Goal: Transaction & Acquisition: Purchase product/service

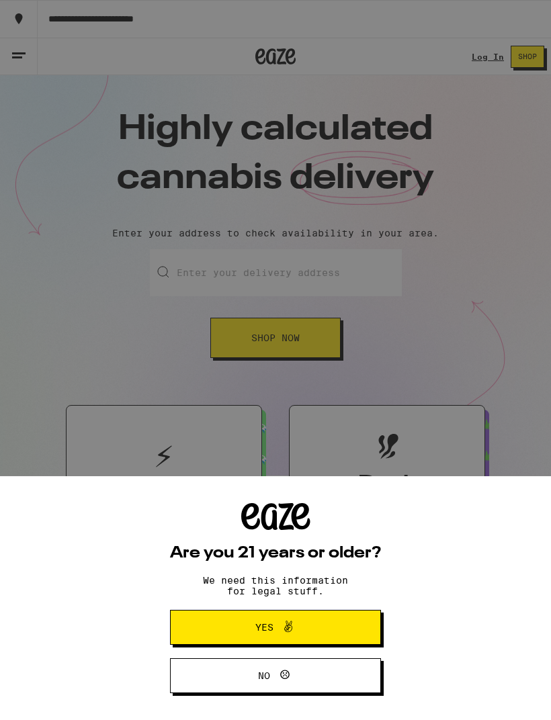
click at [320, 617] on button "Yes" at bounding box center [275, 627] width 211 height 35
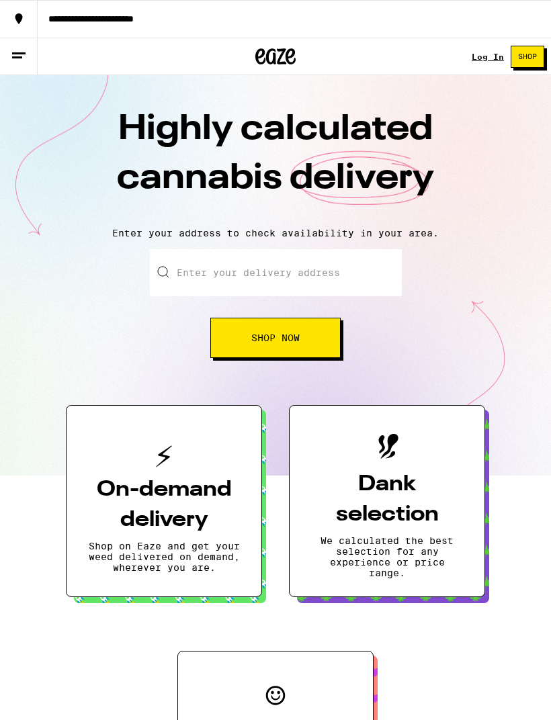
click at [298, 343] on span "Shop Now" at bounding box center [275, 337] width 48 height 9
click at [314, 335] on button "Shop Now" at bounding box center [275, 338] width 130 height 40
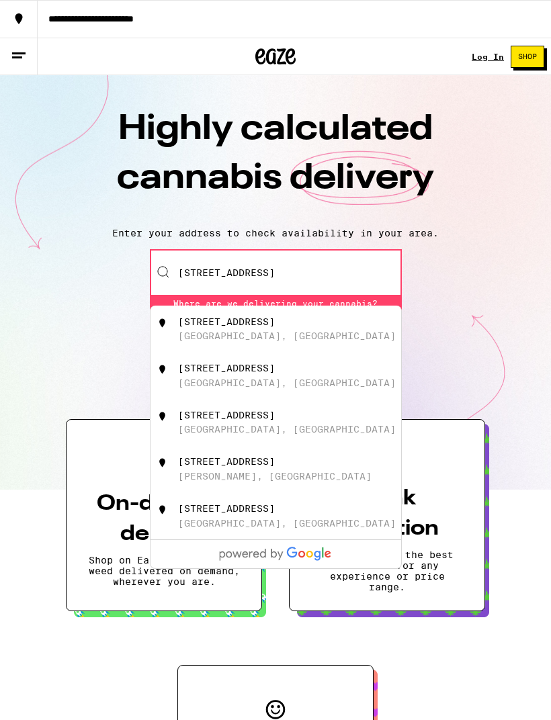
click at [275, 326] on div "[STREET_ADDRESS]" at bounding box center [226, 321] width 97 height 11
type input "[STREET_ADDRESS]"
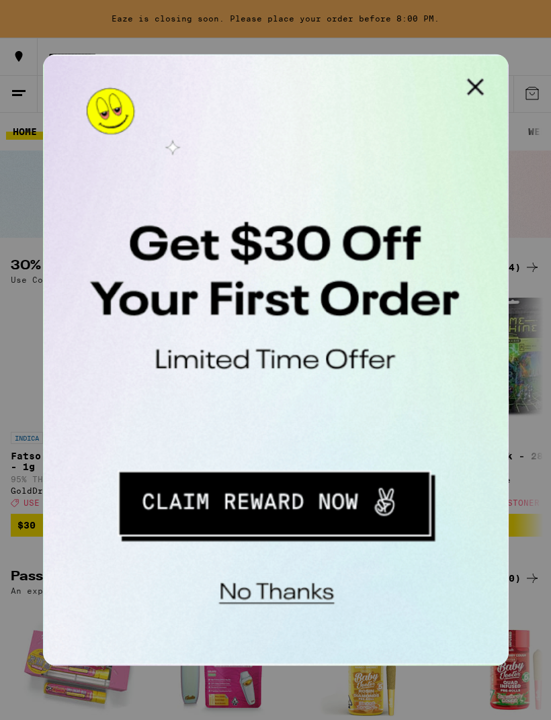
click at [218, 64] on button "Close Modal" at bounding box center [212, 67] width 27 height 27
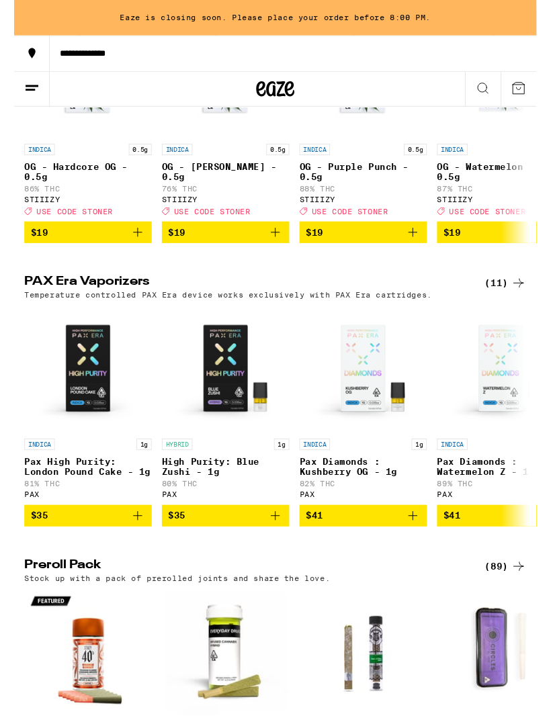
scroll to position [2414, 0]
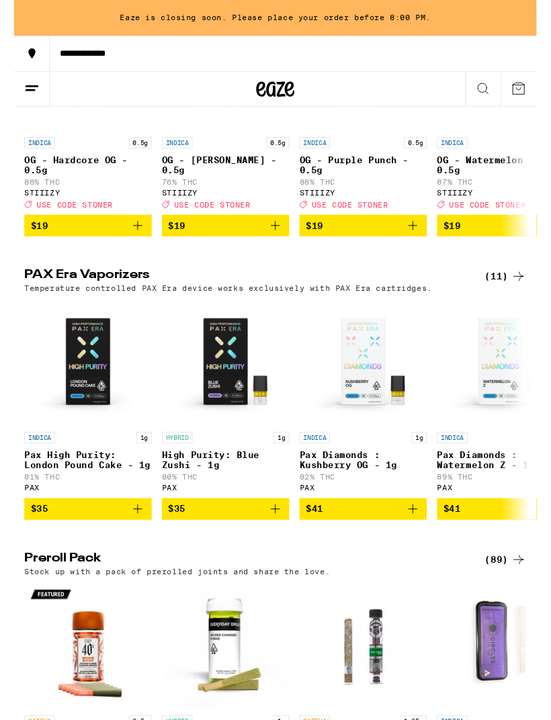
click at [24, 95] on icon at bounding box center [19, 93] width 16 height 16
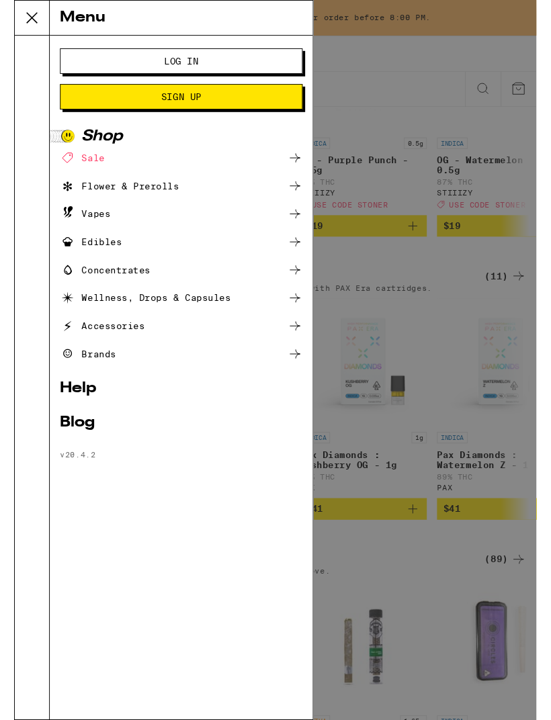
click at [134, 285] on div "Concentrates" at bounding box center [95, 285] width 95 height 16
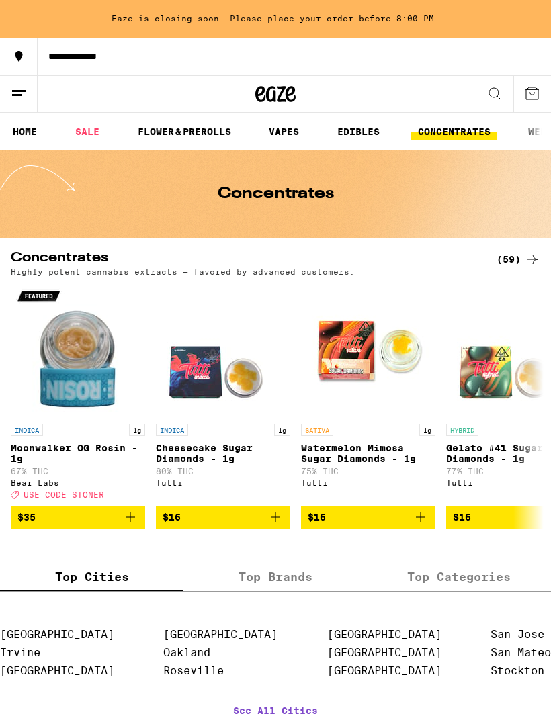
click at [18, 95] on line at bounding box center [17, 95] width 10 height 0
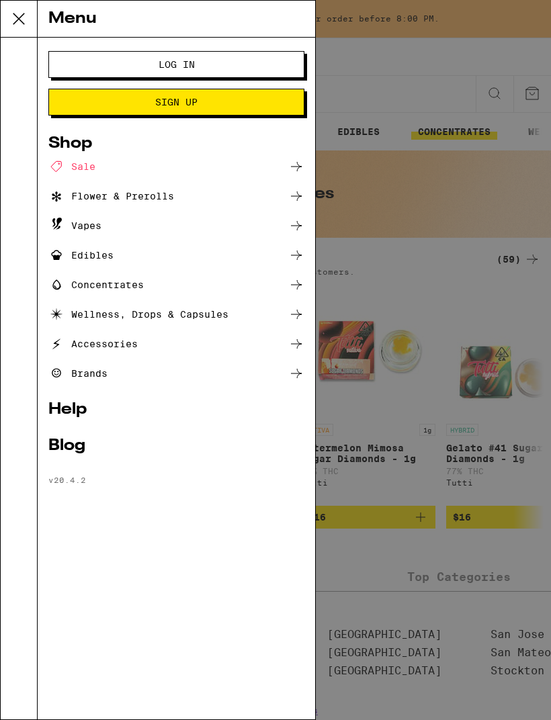
click at [89, 257] on div "Edibles" at bounding box center [80, 255] width 65 height 16
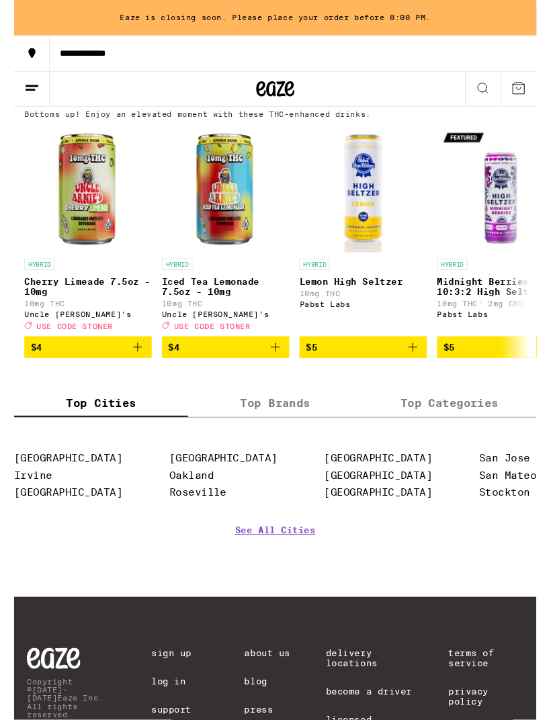
scroll to position [774, 0]
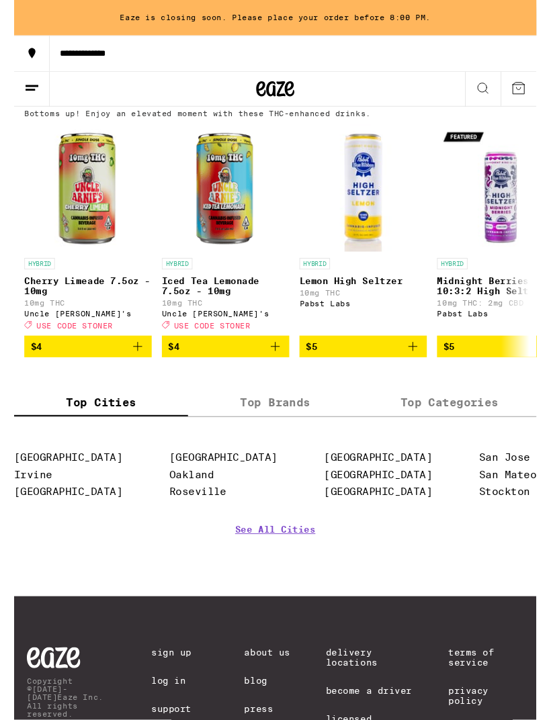
click at [461, 439] on label "Top Categories" at bounding box center [458, 424] width 183 height 29
click at [0, 0] on input "Top Categories" at bounding box center [0, 0] width 0 height 0
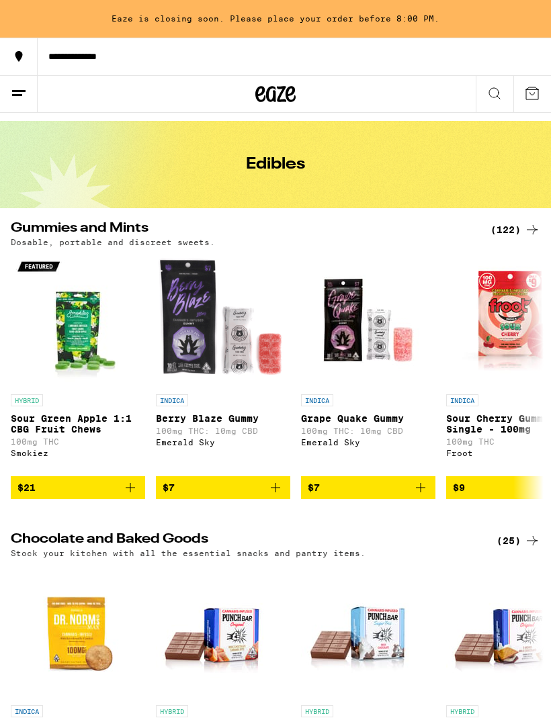
scroll to position [0, 0]
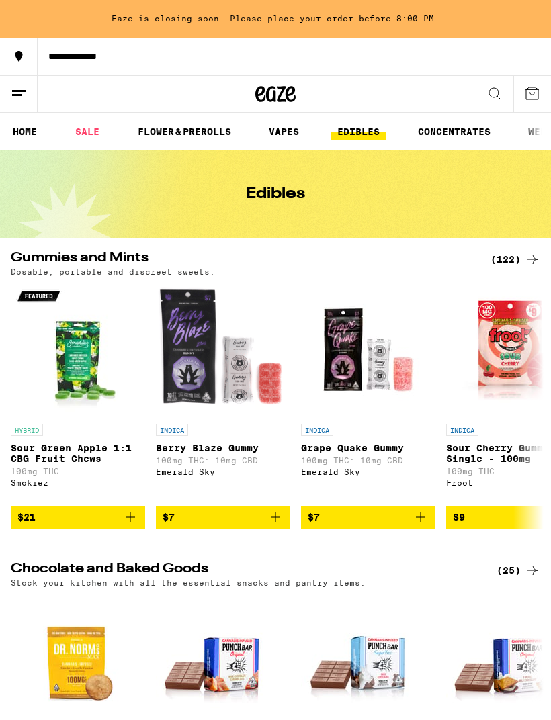
click at [467, 129] on link "CONCENTRATES" at bounding box center [454, 132] width 86 height 16
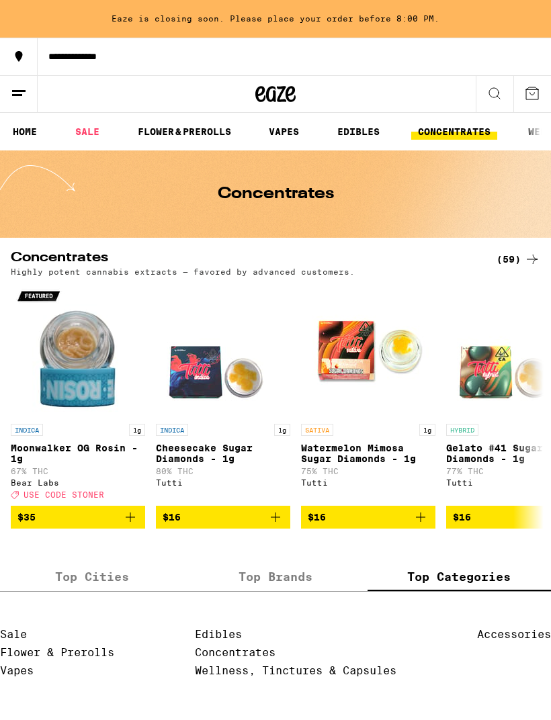
click at [358, 129] on link "EDIBLES" at bounding box center [358, 132] width 56 height 16
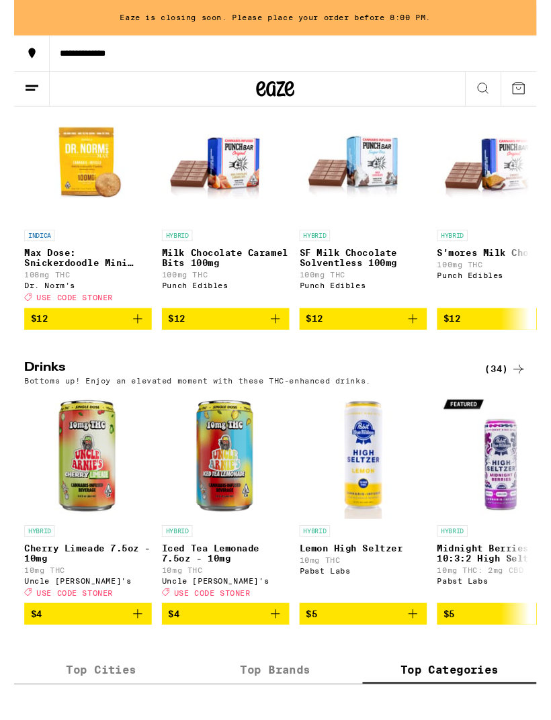
scroll to position [493, 0]
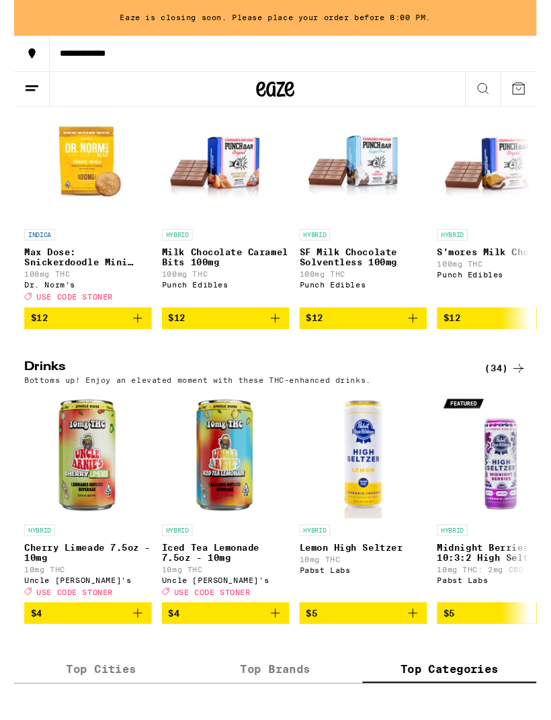
click at [515, 397] on div "(34)" at bounding box center [518, 389] width 44 height 16
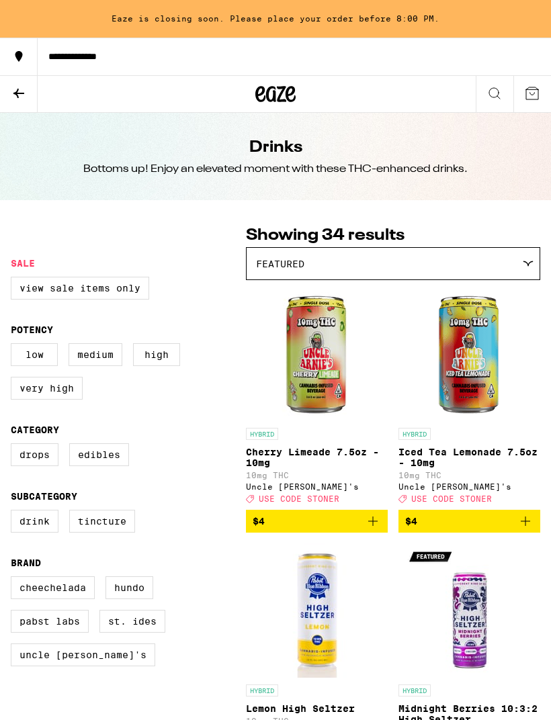
click at [32, 366] on label "Low" at bounding box center [34, 354] width 47 height 23
click at [14, 346] on input "Low" at bounding box center [13, 345] width 1 height 1
checkbox input "true"
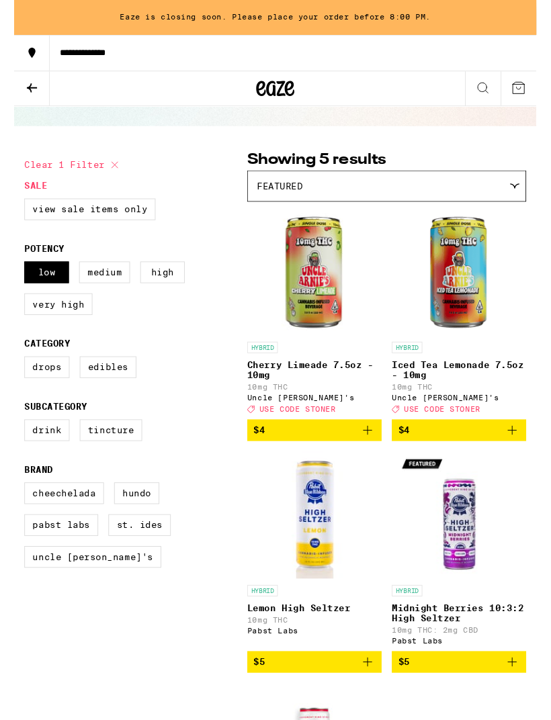
scroll to position [67, 0]
click at [34, 399] on label "Drops" at bounding box center [35, 387] width 48 height 23
click at [14, 379] on input "Drops" at bounding box center [13, 378] width 1 height 1
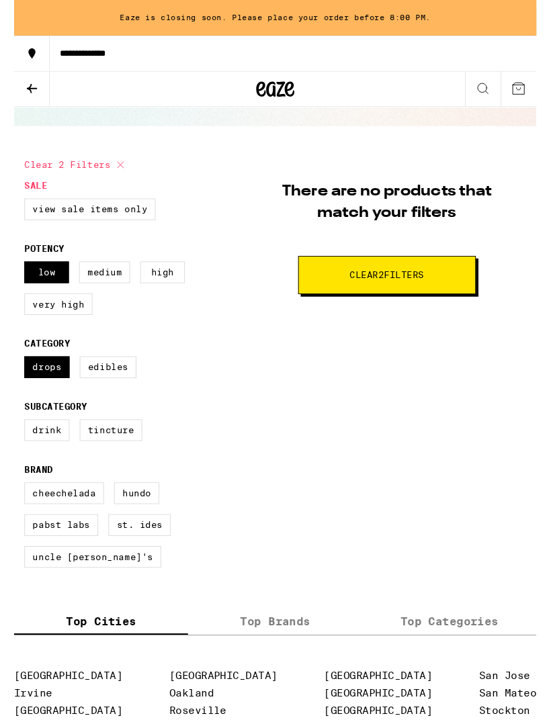
click at [26, 399] on label "Drops" at bounding box center [35, 387] width 48 height 23
click at [14, 379] on input "Drops" at bounding box center [13, 378] width 1 height 1
checkbox input "false"
